Goal: Find specific page/section: Find specific page/section

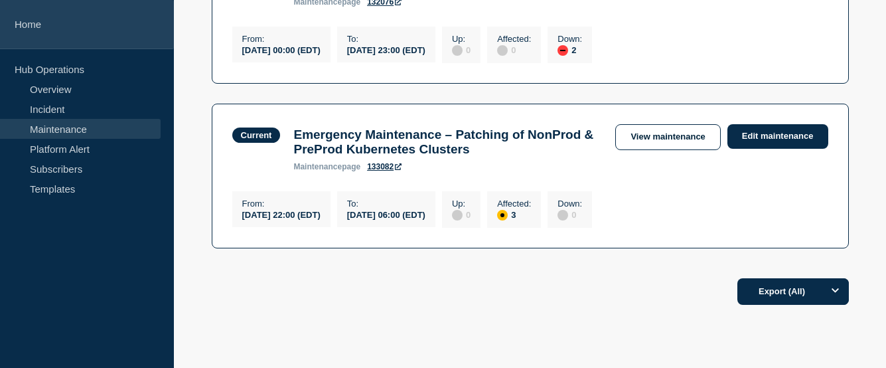
scroll to position [321, 0]
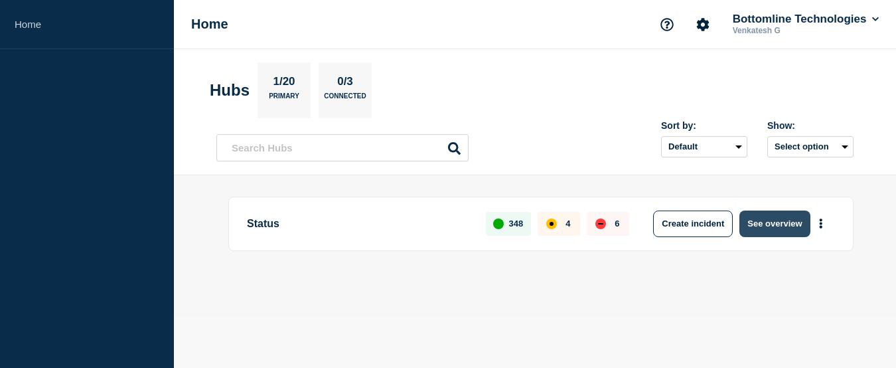
click at [780, 220] on button "See overview" at bounding box center [775, 223] width 70 height 27
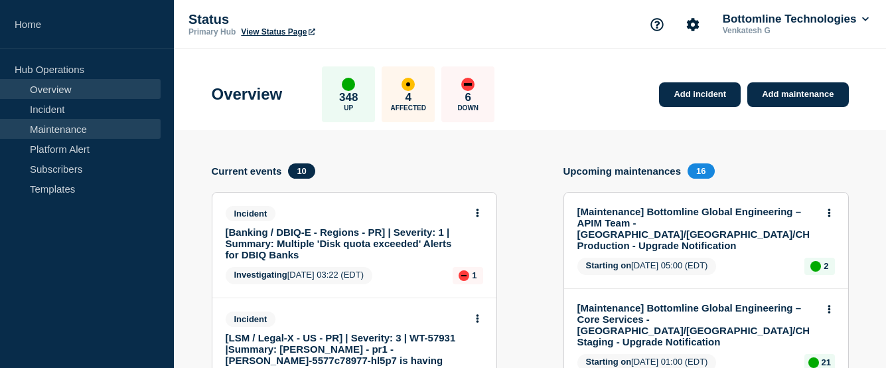
click at [50, 129] on link "Maintenance" at bounding box center [80, 129] width 161 height 20
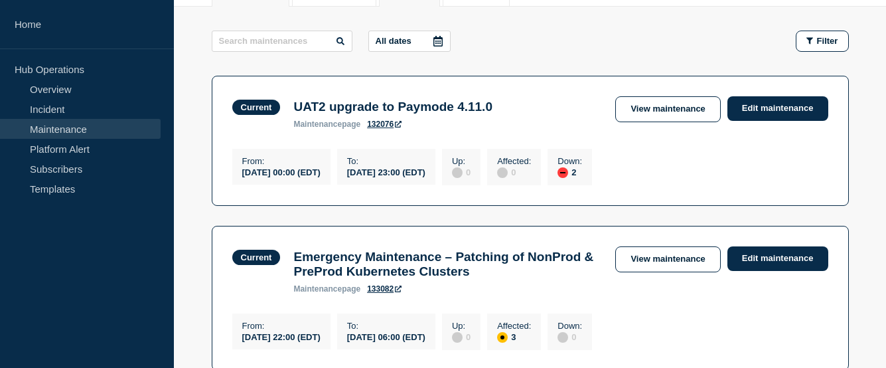
scroll to position [266, 0]
